Goal: Browse casually: Explore the website without a specific task or goal

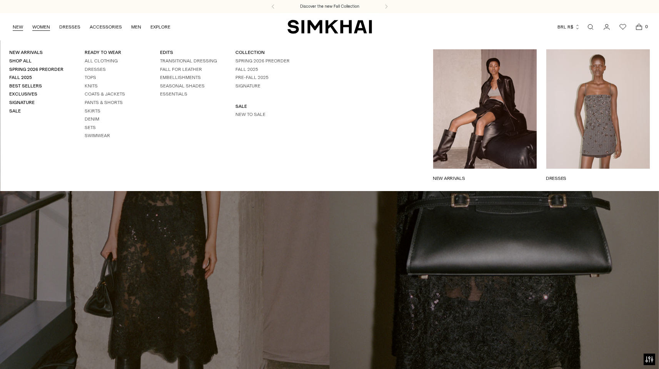
scroll to position [242, 0]
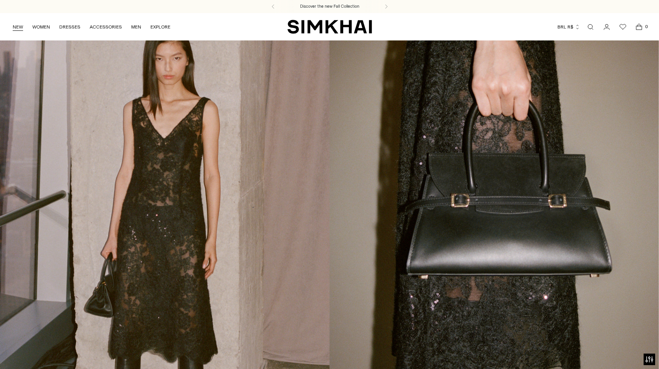
click at [17, 20] on link "NEW" at bounding box center [18, 26] width 10 height 17
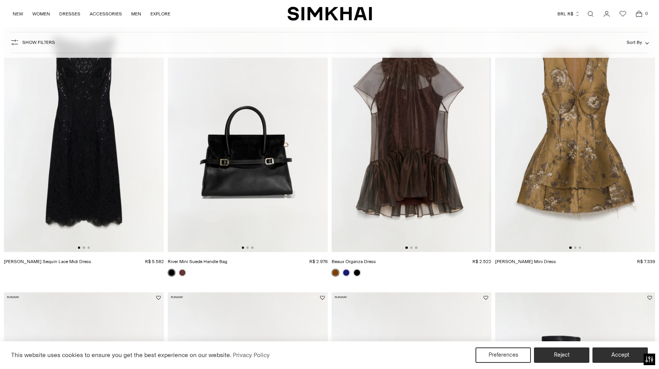
scroll to position [95, 0]
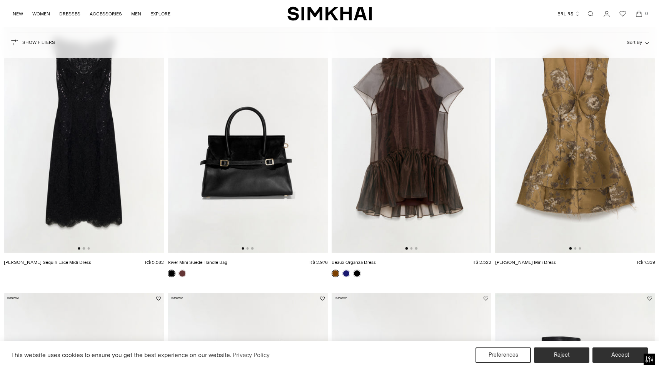
click at [564, 11] on button "BRL R$" at bounding box center [569, 13] width 23 height 17
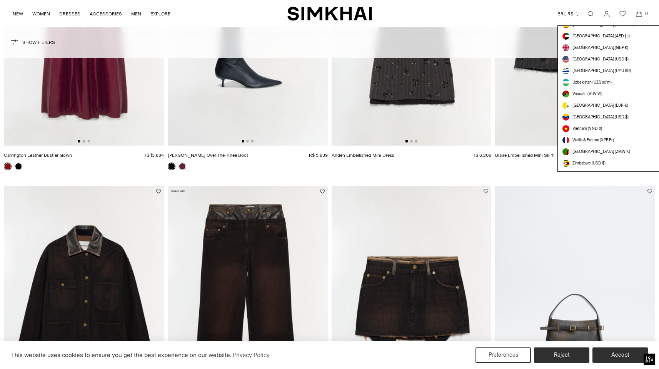
scroll to position [789, 0]
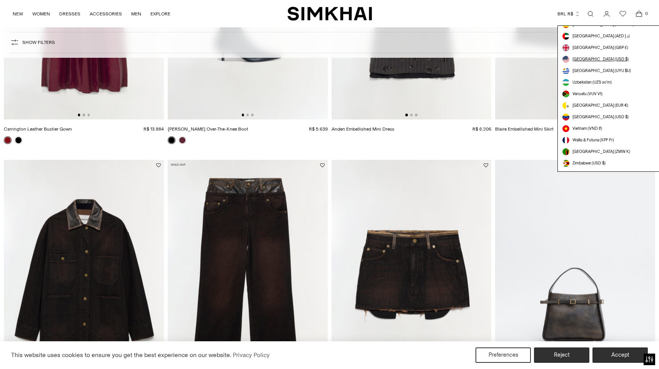
click at [573, 57] on link "[GEOGRAPHIC_DATA] (USD $)" at bounding box center [612, 59] width 99 height 7
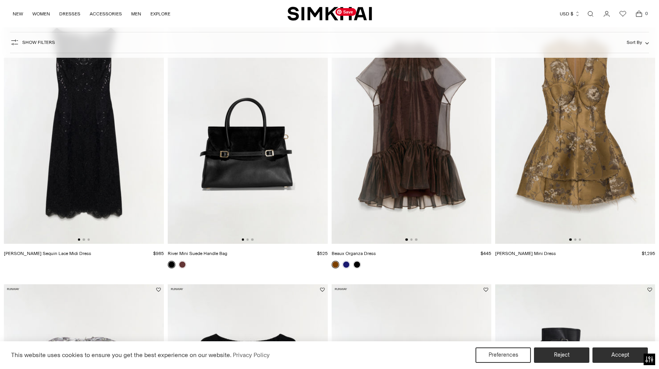
scroll to position [108, 0]
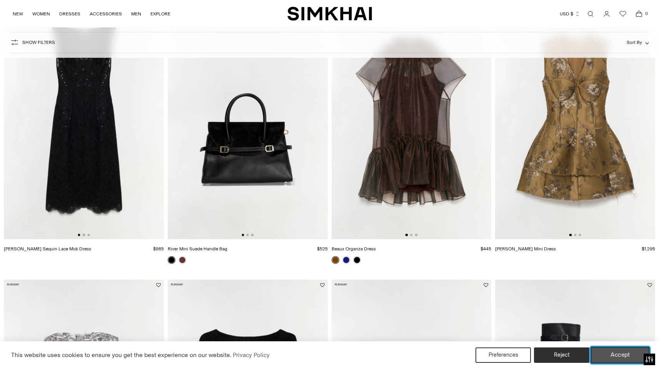
click at [611, 349] on button "Accept" at bounding box center [620, 355] width 59 height 16
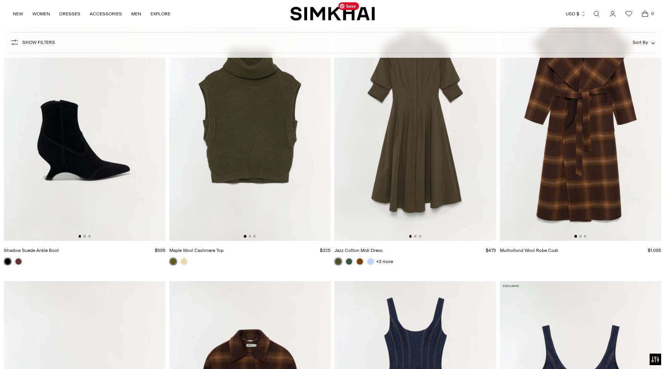
scroll to position [9713, 0]
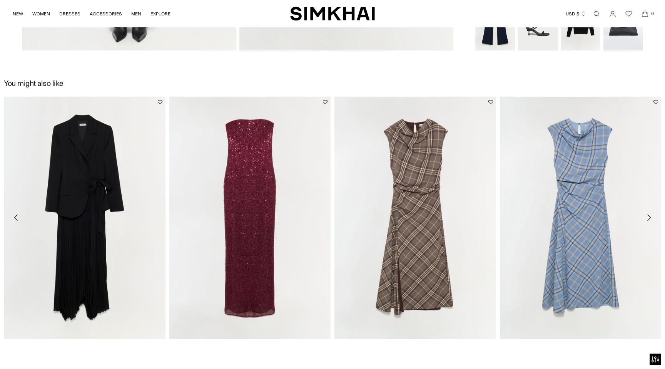
scroll to position [984, 0]
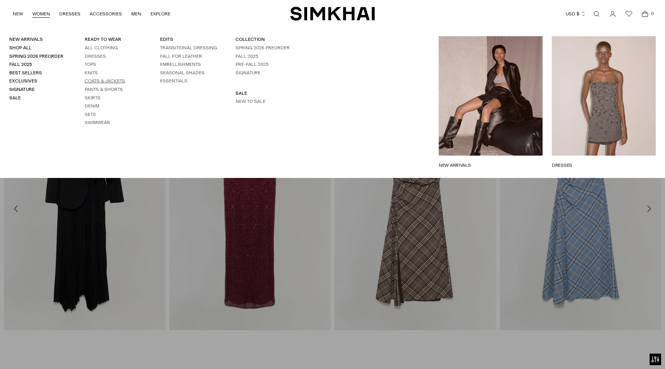
click at [91, 80] on link "Coats & Jackets" at bounding box center [105, 80] width 40 height 5
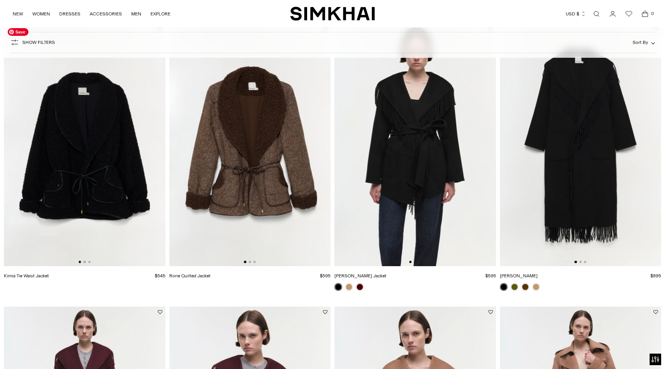
scroll to position [1204, 0]
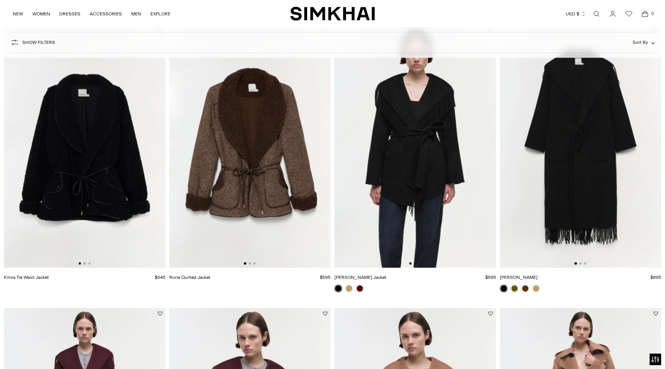
click at [197, 276] on link "Rorie Quilted Jacket" at bounding box center [189, 276] width 41 height 5
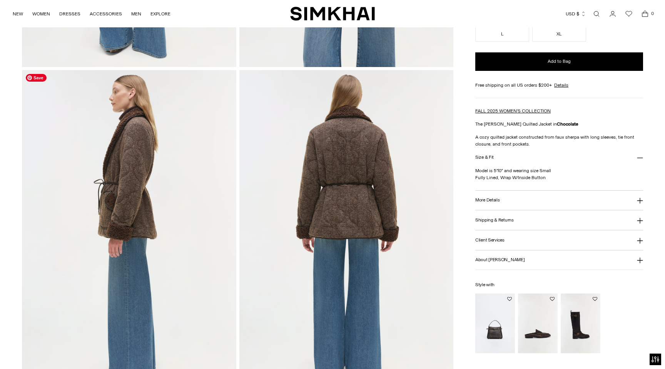
scroll to position [311, 0]
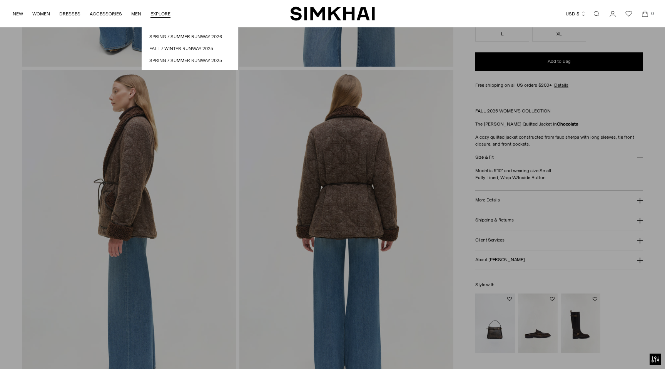
click at [162, 14] on link "EXPLORE" at bounding box center [160, 13] width 20 height 17
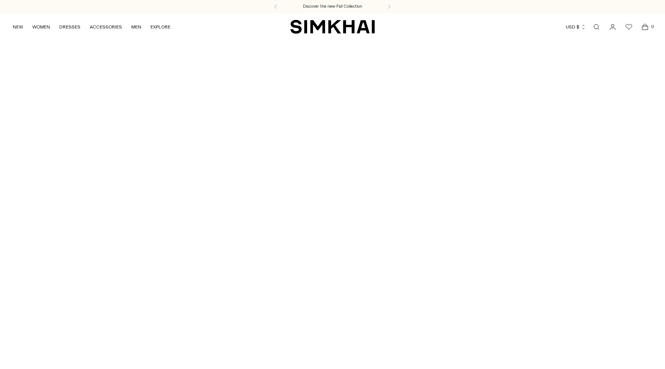
scroll to position [235, 0]
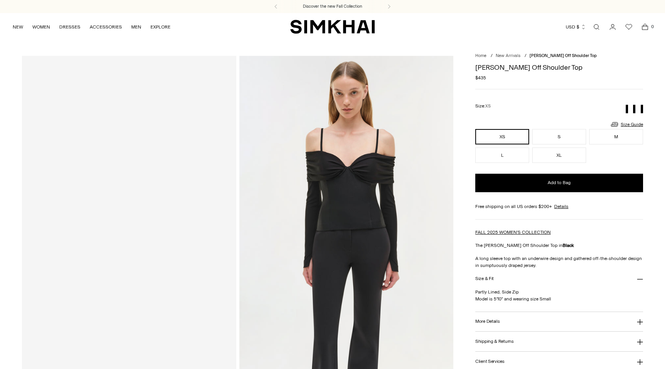
scroll to position [235, 0]
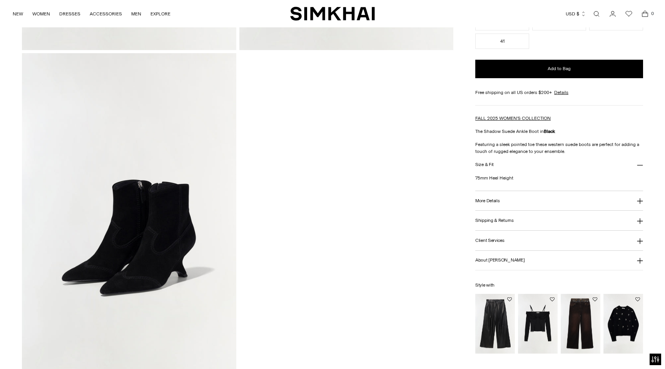
scroll to position [653, 0]
